Goal: Submit feedback/report problem

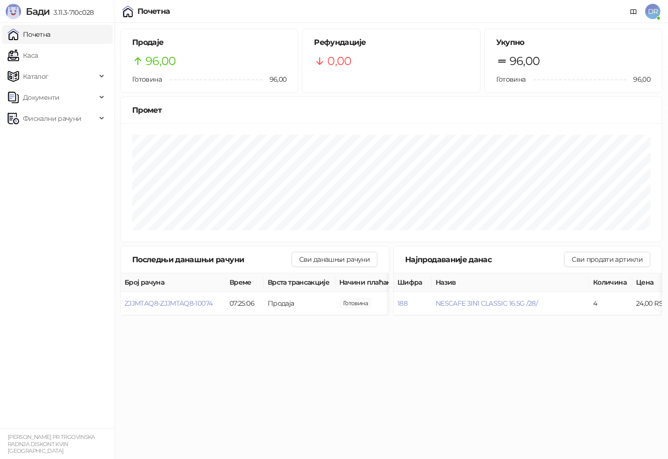
click at [51, 35] on link "Почетна" at bounding box center [29, 34] width 43 height 19
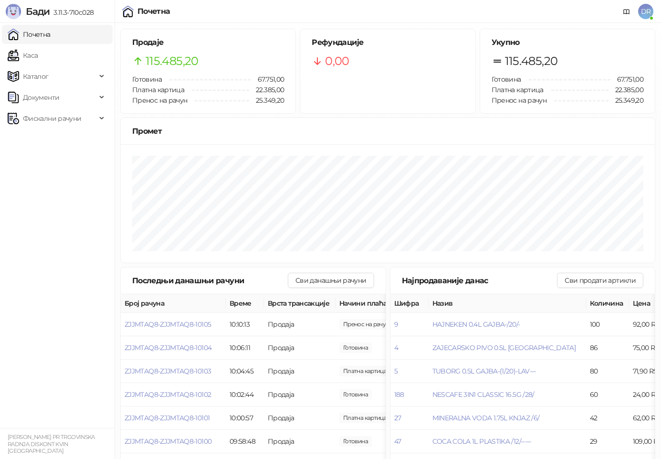
click at [51, 40] on link "Почетна" at bounding box center [29, 34] width 43 height 19
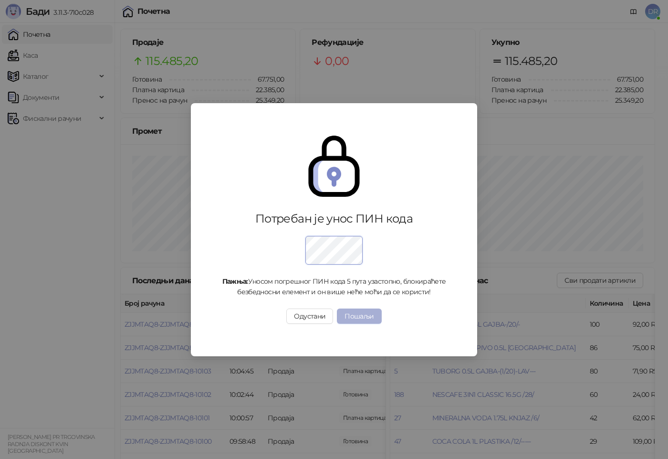
click at [372, 321] on button "Пошаљи" at bounding box center [359, 315] width 44 height 15
